Goal: Find contact information: Find contact information

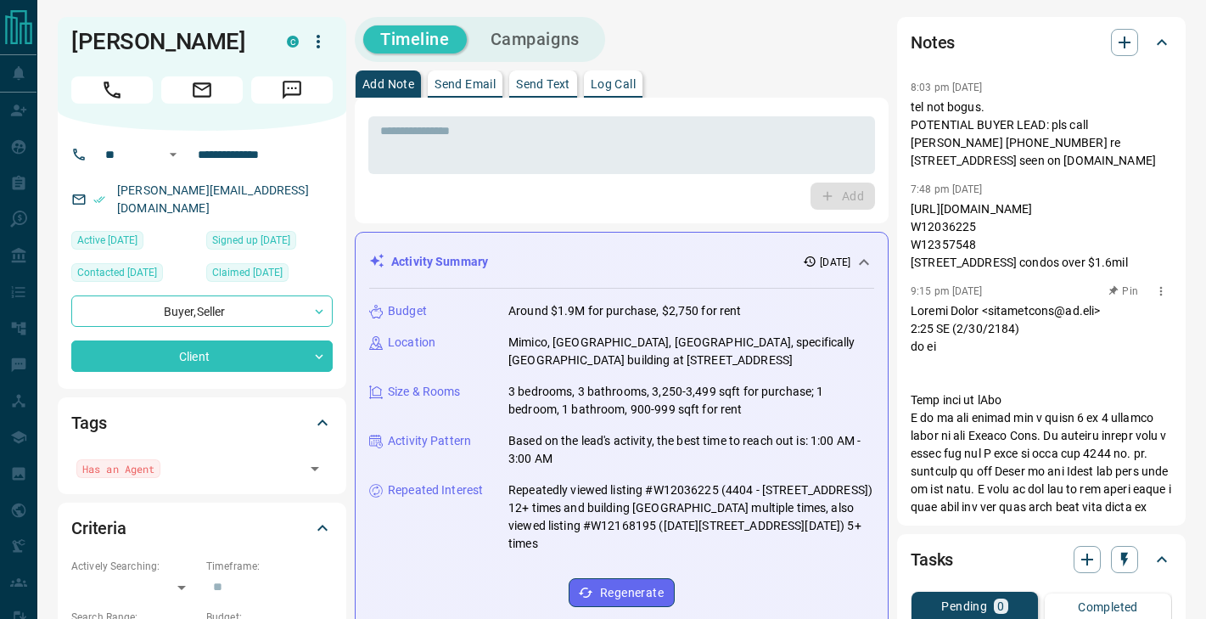
click at [990, 322] on p at bounding box center [1041, 587] width 261 height 570
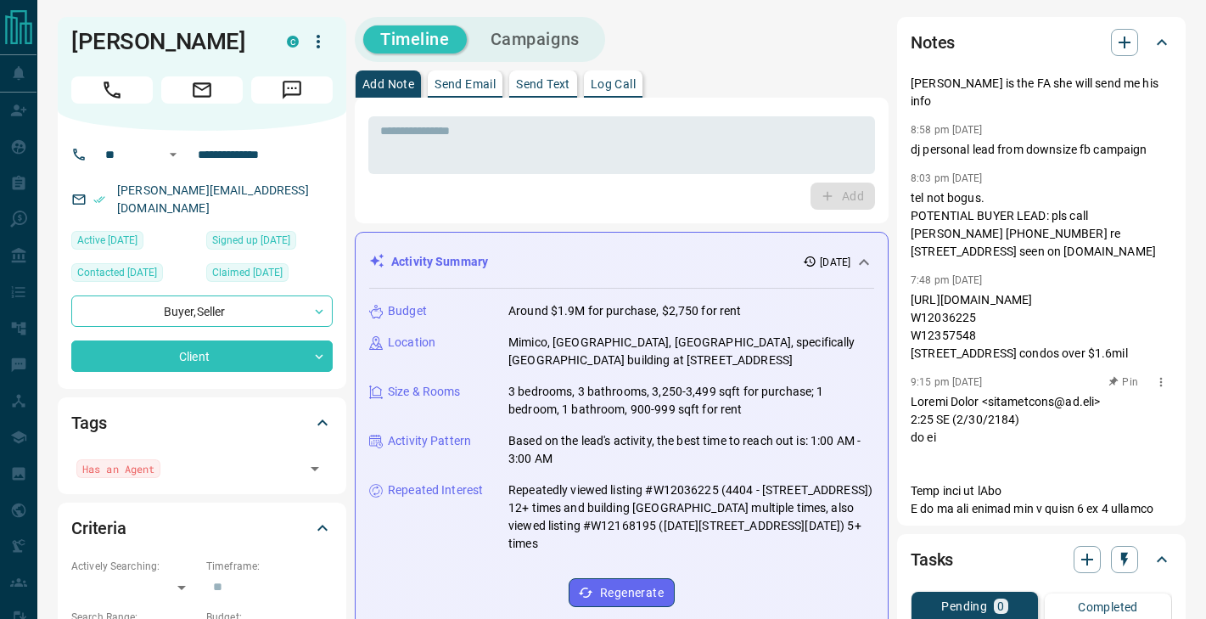
scroll to position [77, 0]
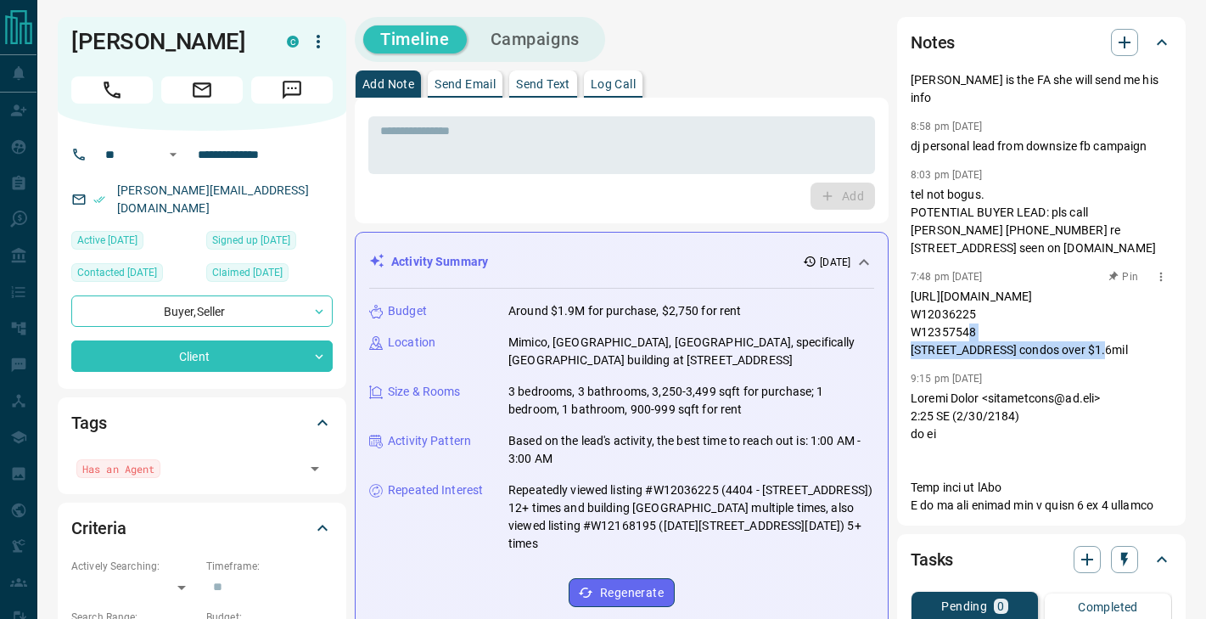
drag, startPoint x: 954, startPoint y: 287, endPoint x: 968, endPoint y: 326, distance: 41.6
click at [968, 326] on p "[URL][DOMAIN_NAME] W12036225 W12357548 [STREET_ADDRESS] condos over $1.6mil" at bounding box center [1041, 323] width 261 height 71
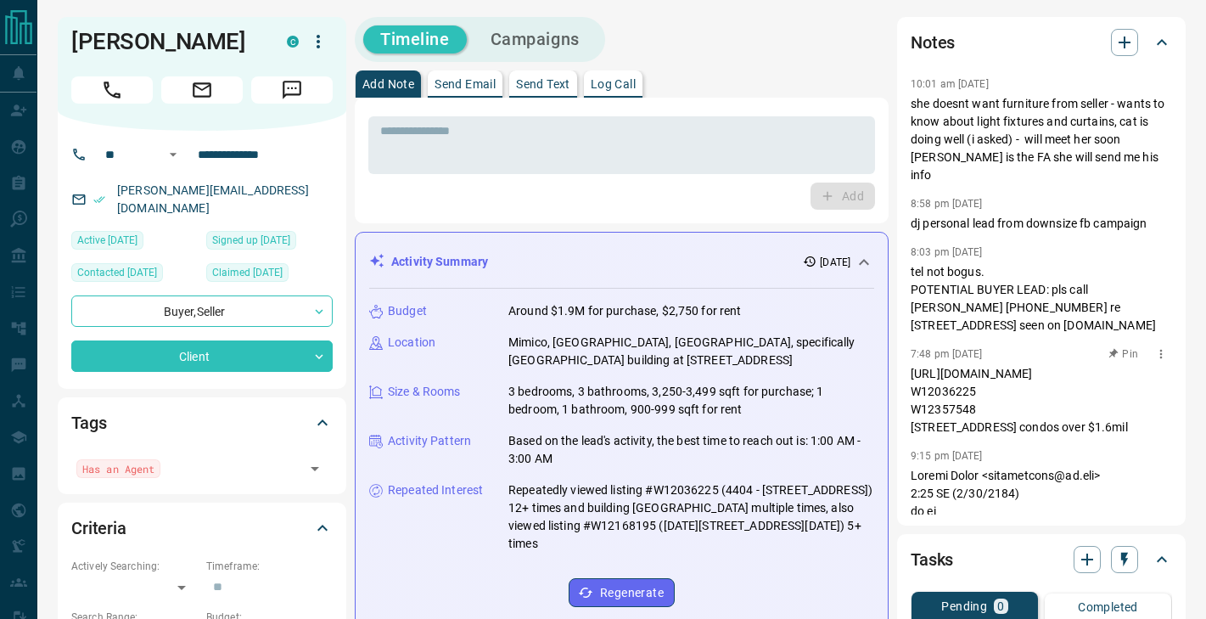
scroll to position [2, 0]
drag, startPoint x: 983, startPoint y: 287, endPoint x: 906, endPoint y: 286, distance: 77.2
click at [906, 286] on div "Notes 10:01 am [DATE] she doesnt want furniture from seller - wants to know abo…" at bounding box center [1041, 271] width 289 height 508
copy p "[PHONE_NUMBER]"
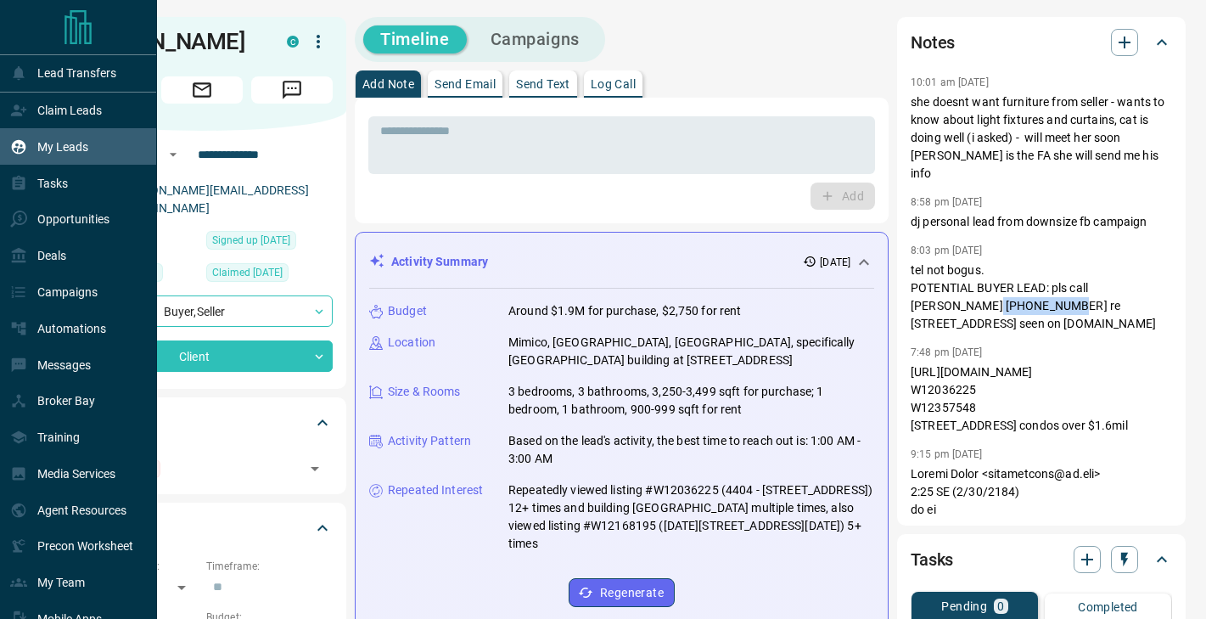
click at [64, 137] on div "My Leads" at bounding box center [49, 146] width 78 height 28
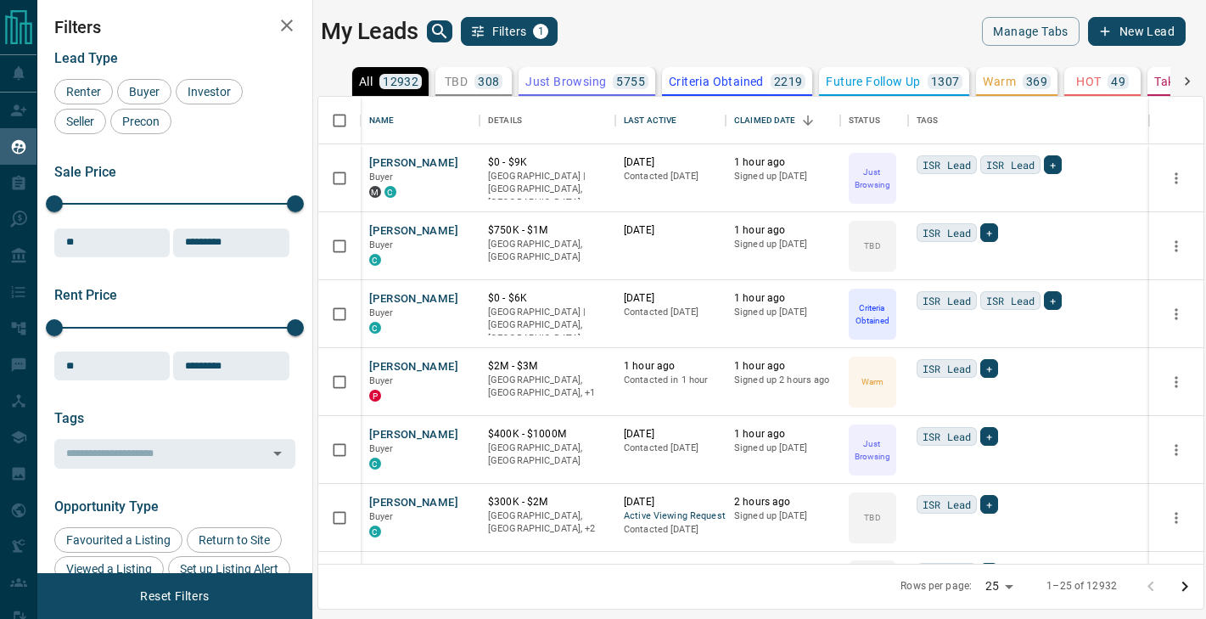
scroll to position [467, 885]
click at [443, 30] on icon "search button" at bounding box center [439, 31] width 20 height 20
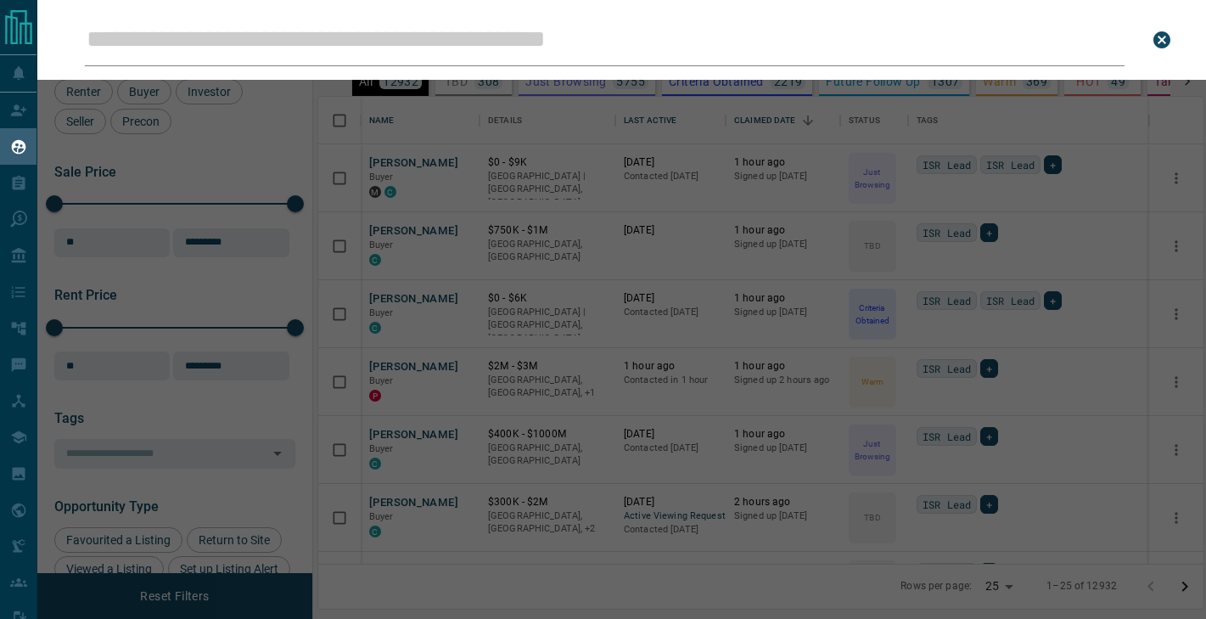
type input "**********"
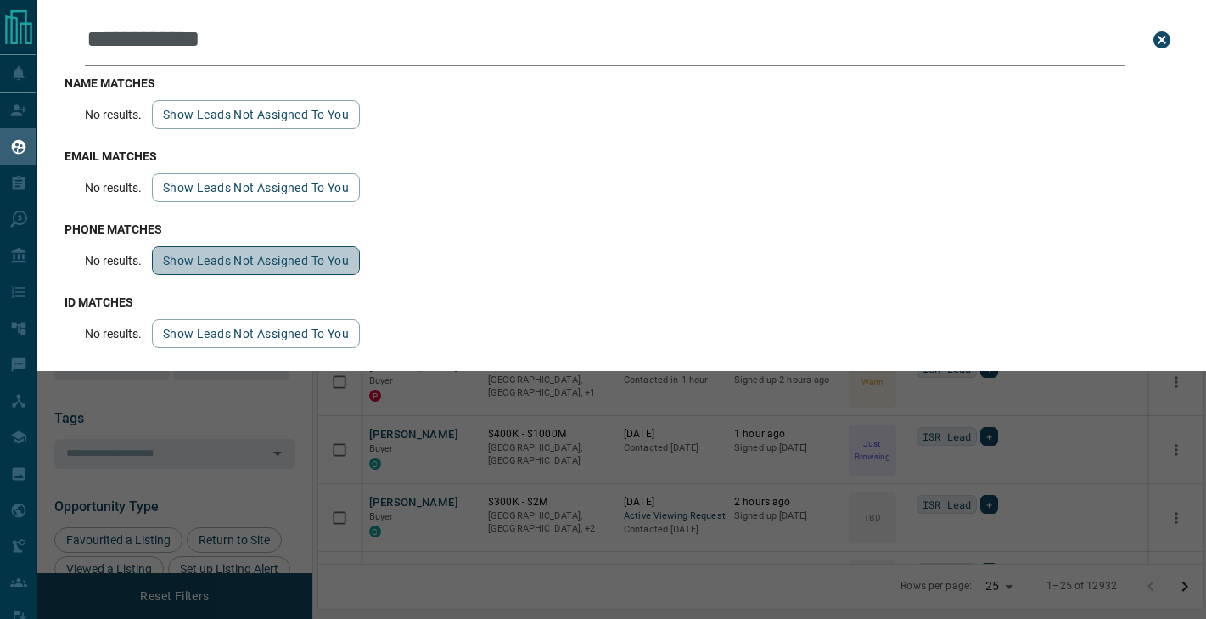
click at [191, 258] on button "Show leads not assigned to you" at bounding box center [256, 260] width 208 height 29
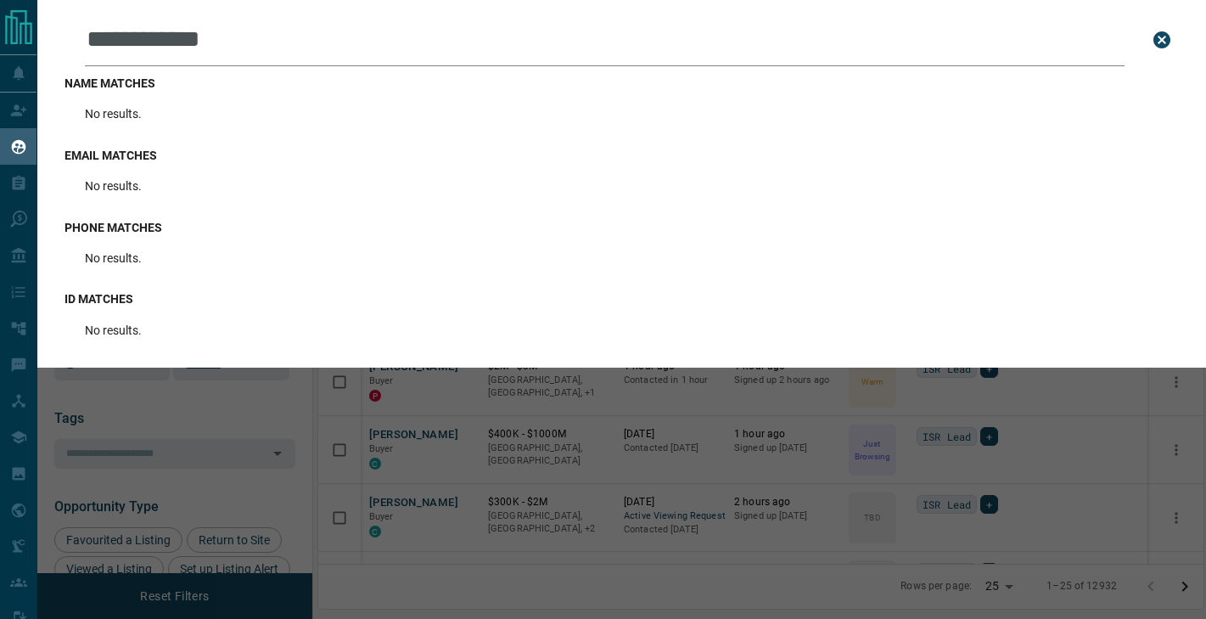
drag, startPoint x: 274, startPoint y: 48, endPoint x: -9, endPoint y: 8, distance: 286.2
click at [0, 8] on html "**********" at bounding box center [603, 309] width 1206 height 619
